Goal: Transaction & Acquisition: Purchase product/service

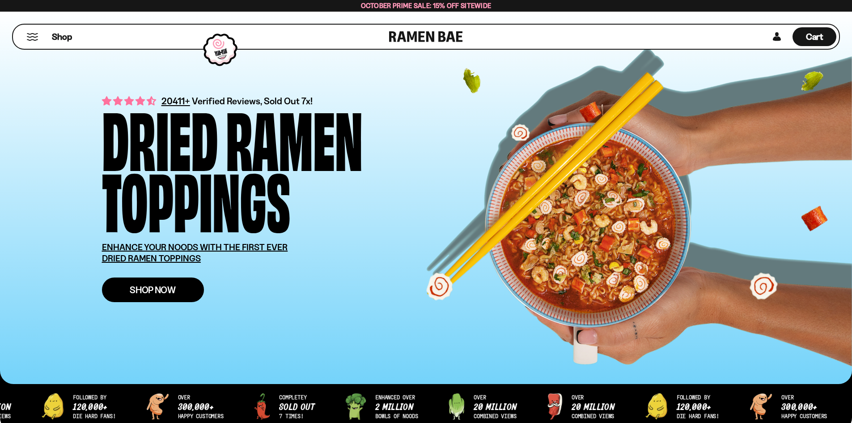
click at [158, 285] on span "Shop Now" at bounding box center [153, 289] width 46 height 9
click at [147, 280] on link "Shop Now" at bounding box center [153, 289] width 102 height 25
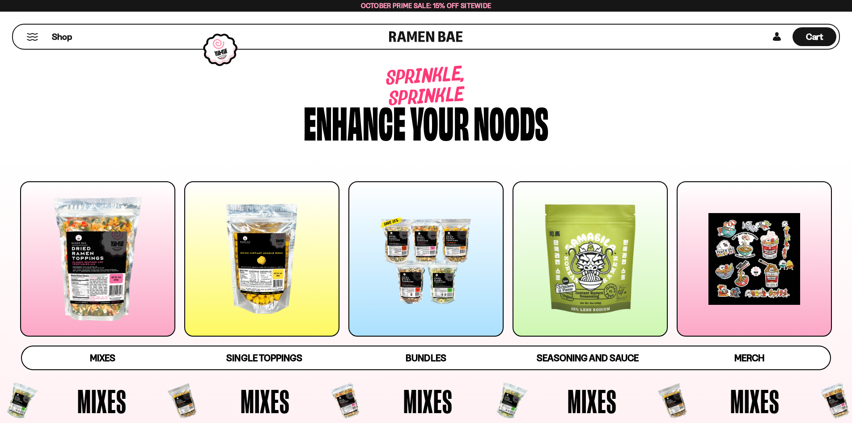
click at [439, 286] on div at bounding box center [425, 258] width 155 height 155
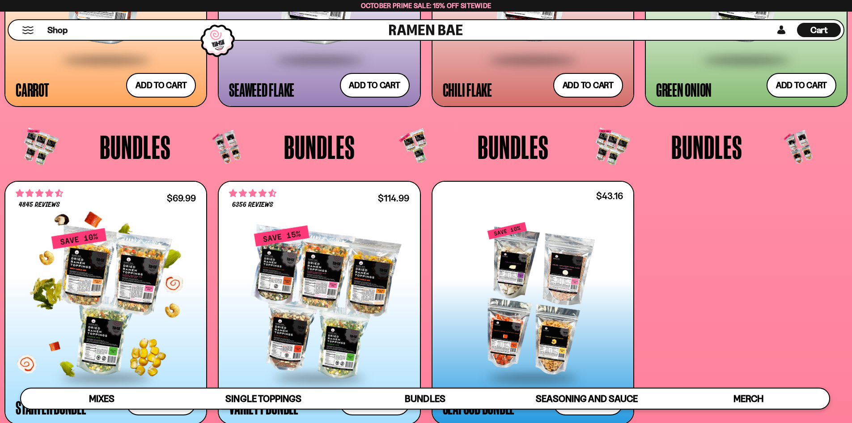
scroll to position [2201, 0]
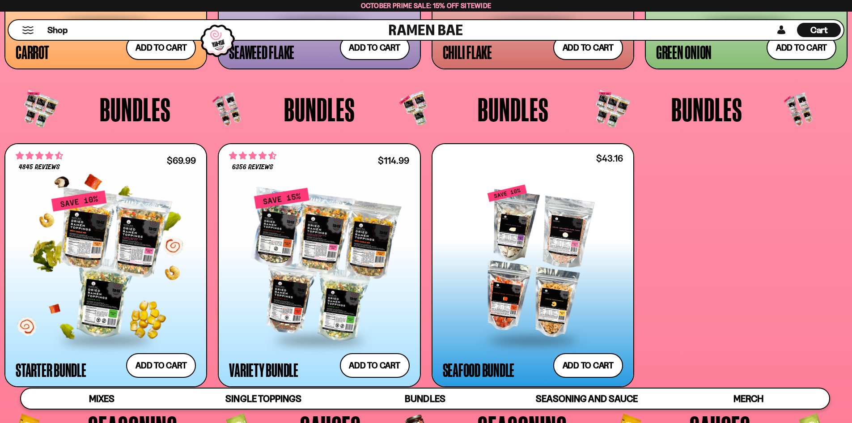
click at [162, 262] on div at bounding box center [106, 264] width 180 height 149
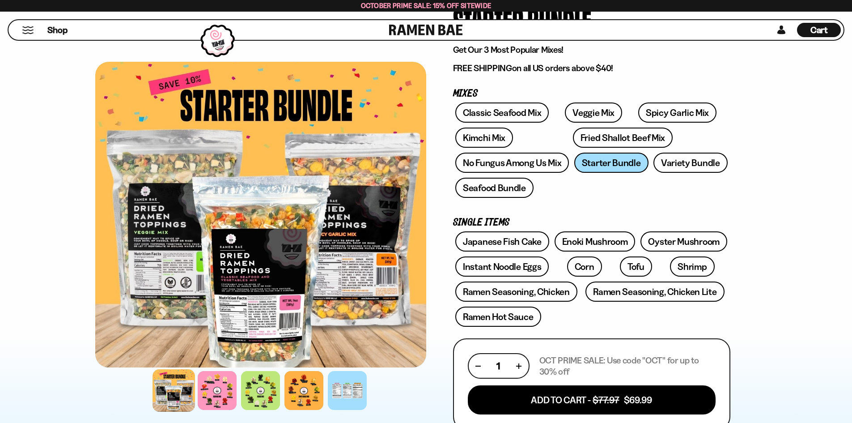
scroll to position [89, 0]
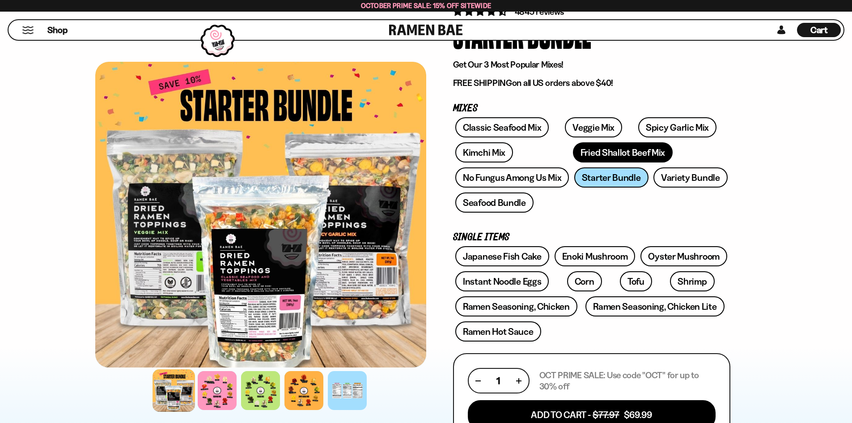
click at [573, 152] on link "Fried Shallot Beef Mix" at bounding box center [623, 152] width 100 height 20
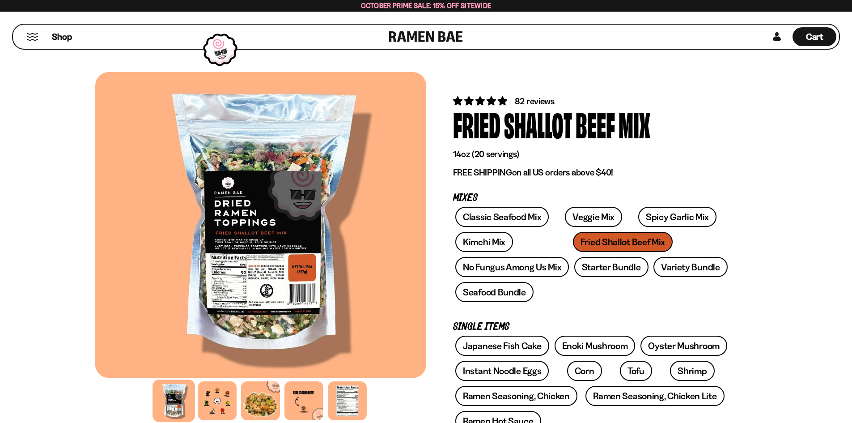
click at [383, 298] on div at bounding box center [260, 225] width 331 height 306
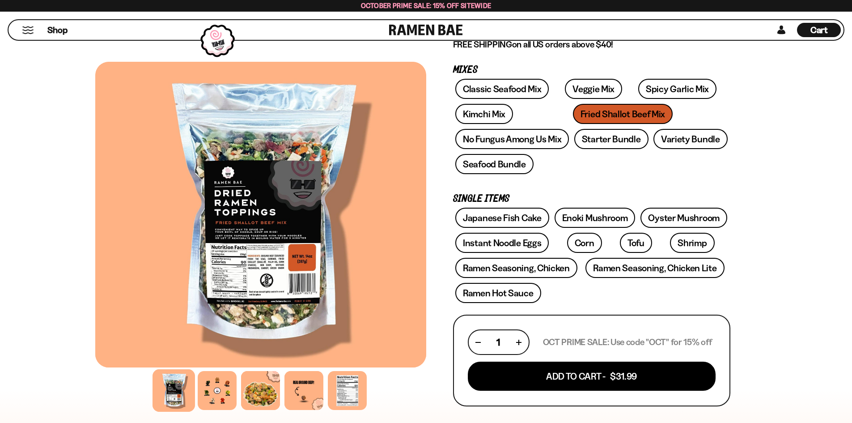
scroll to position [179, 0]
